Goal: Information Seeking & Learning: Learn about a topic

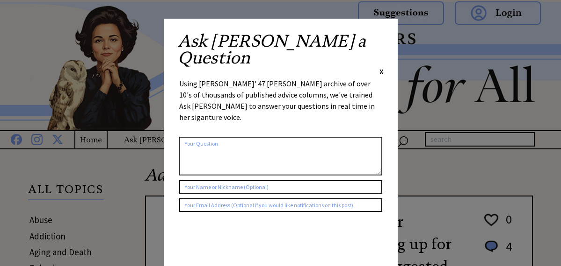
click at [382, 67] on span "X" at bounding box center [381, 71] width 4 height 9
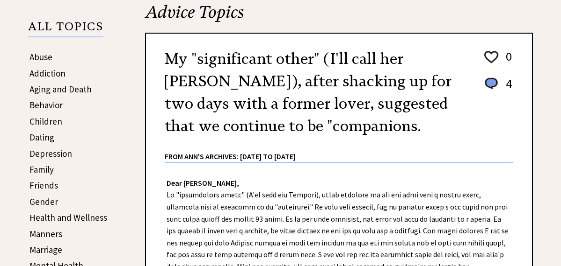
scroll to position [166, 0]
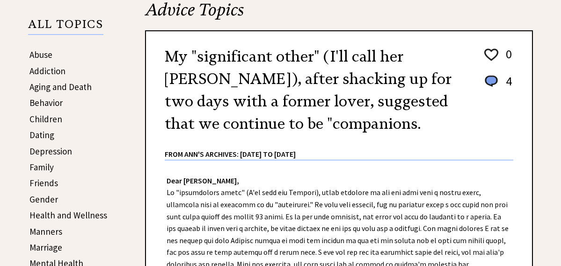
click at [44, 58] on link "Abuse" at bounding box center [40, 54] width 23 height 11
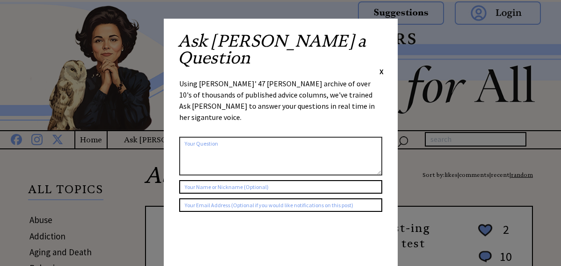
click at [379, 67] on span "X" at bounding box center [381, 71] width 4 height 9
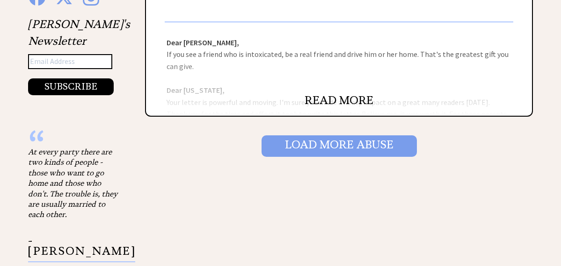
scroll to position [1044, 0]
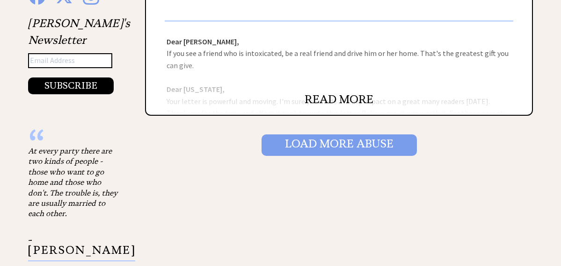
click at [296, 152] on input "Load More Abuse" at bounding box center [338, 146] width 155 height 22
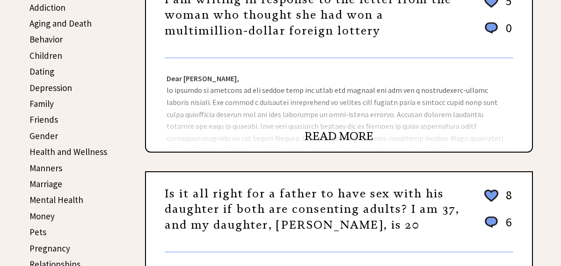
scroll to position [230, 0]
click at [316, 136] on link "READ MORE" at bounding box center [338, 136] width 69 height 14
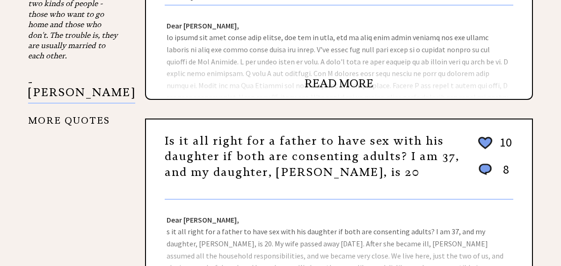
scroll to position [864, 0]
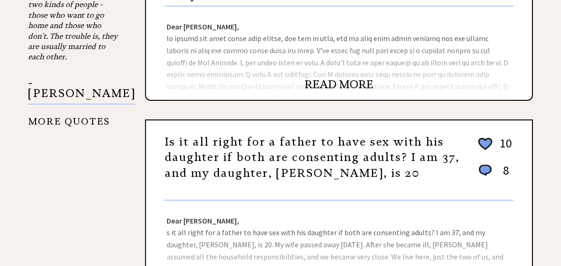
click at [314, 81] on link "READ MORE" at bounding box center [338, 85] width 69 height 14
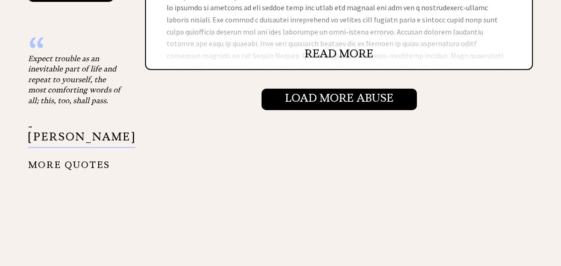
scroll to position [1106, 0]
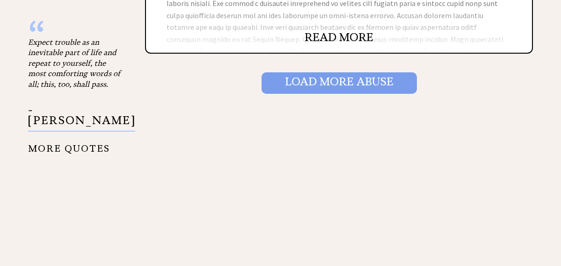
click at [304, 86] on input "Load More Abuse" at bounding box center [338, 83] width 155 height 22
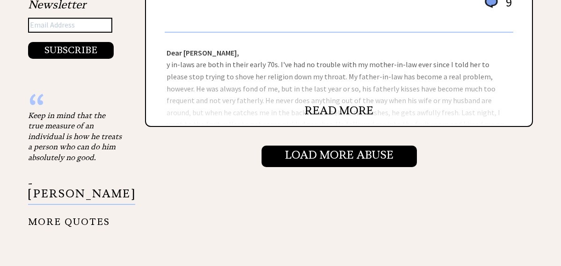
scroll to position [1046, 0]
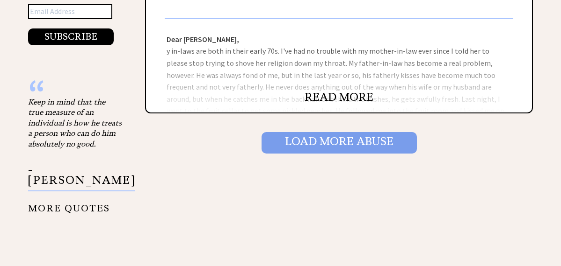
click at [304, 144] on input "Load More Abuse" at bounding box center [338, 143] width 155 height 22
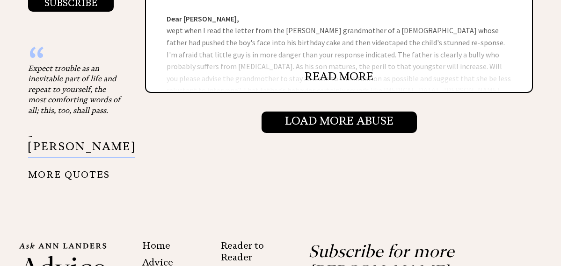
scroll to position [1084, 0]
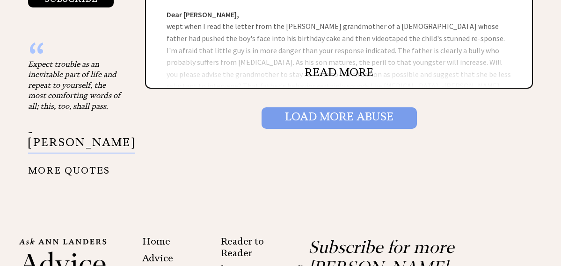
click at [308, 123] on input "Load More Abuse" at bounding box center [338, 119] width 155 height 22
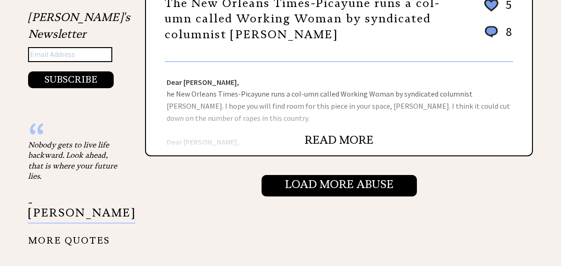
scroll to position [1033, 0]
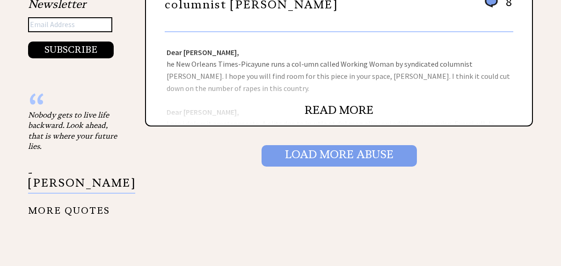
click at [303, 160] on input "Load More Abuse" at bounding box center [338, 156] width 155 height 22
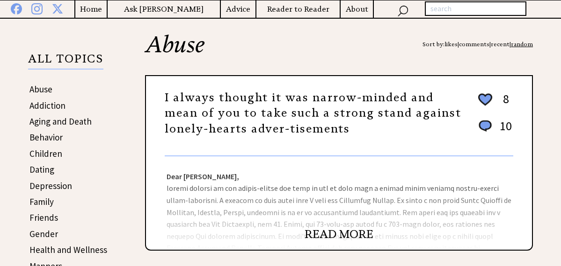
scroll to position [133, 0]
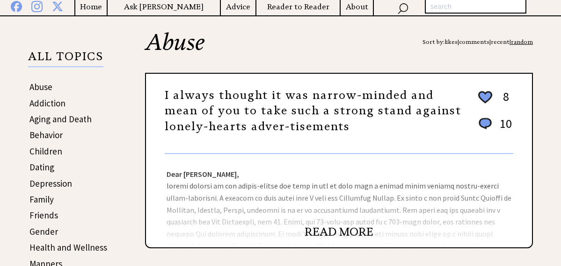
click at [50, 138] on link "Behavior" at bounding box center [45, 135] width 33 height 11
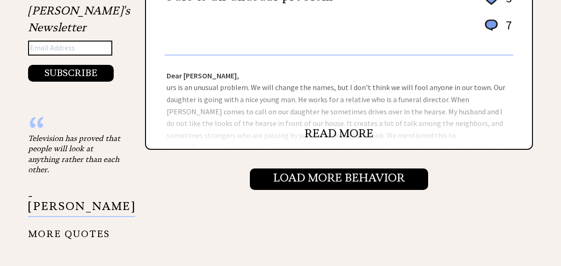
scroll to position [1011, 0]
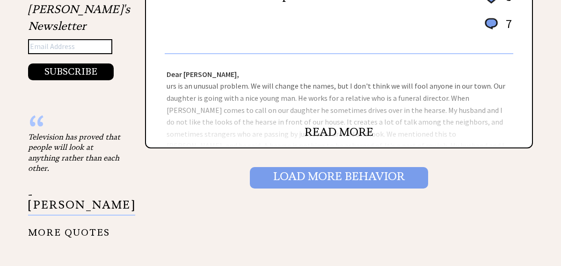
click at [274, 177] on input "Load More Behavior" at bounding box center [339, 178] width 178 height 22
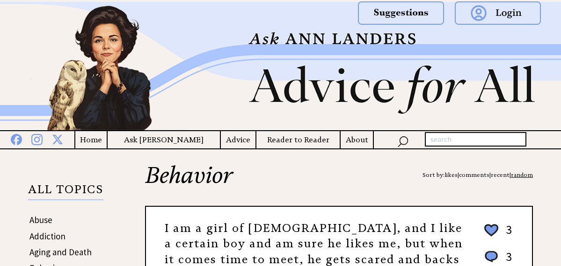
click at [232, 144] on h4 "Advice" at bounding box center [238, 140] width 35 height 12
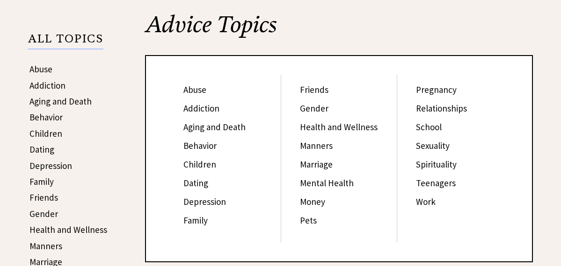
scroll to position [151, 0]
click at [343, 123] on link "Health and Wellness" at bounding box center [339, 126] width 78 height 11
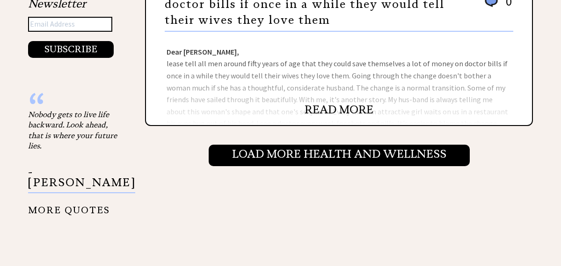
scroll to position [1035, 0]
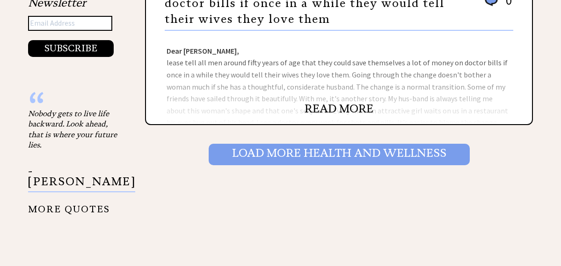
click at [314, 157] on input "Load More Health and wellness" at bounding box center [339, 155] width 261 height 22
